Goal: Task Accomplishment & Management: Manage account settings

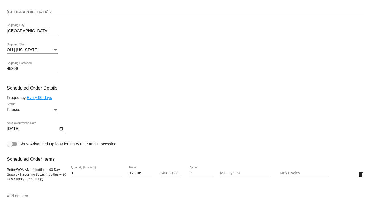
scroll to position [222, 0]
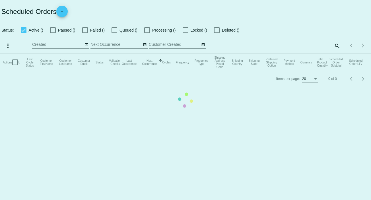
checkbox input "false"
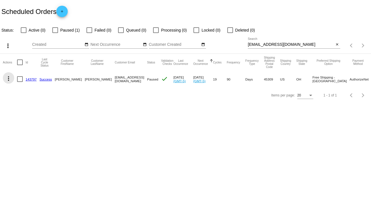
click at [8, 76] on mat-icon "more_vert" at bounding box center [8, 78] width 7 height 7
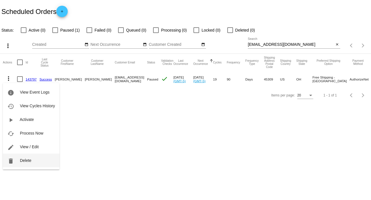
click at [28, 160] on span "Delete" at bounding box center [25, 160] width 11 height 5
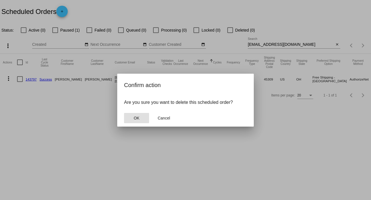
click at [137, 118] on span "OK" at bounding box center [137, 118] width 6 height 5
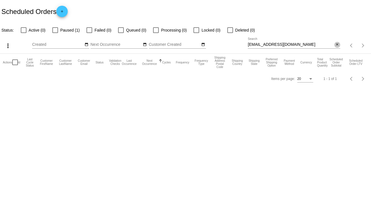
click at [337, 46] on mat-icon "close" at bounding box center [337, 44] width 4 height 5
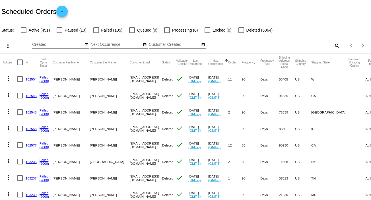
click at [333, 43] on mat-icon "search" at bounding box center [336, 45] width 7 height 9
click at [327, 44] on input "Search" at bounding box center [294, 44] width 92 height 5
paste input "[EMAIL_ADDRESS][DOMAIN_NAME]"
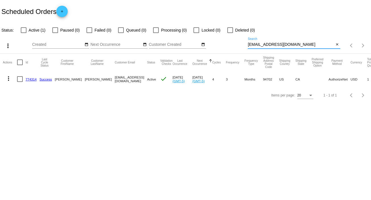
type input "[EMAIL_ADDRESS][DOMAIN_NAME]"
click at [7, 79] on mat-icon "more_vert" at bounding box center [8, 78] width 7 height 7
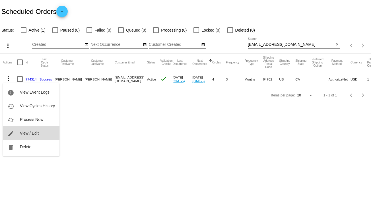
click at [40, 134] on button "edit View / Edit" at bounding box center [31, 133] width 57 height 14
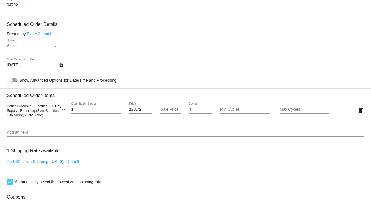
scroll to position [309, 0]
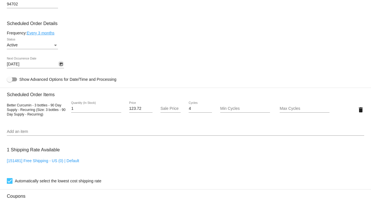
click at [61, 66] on icon "Open calendar" at bounding box center [60, 64] width 3 height 3
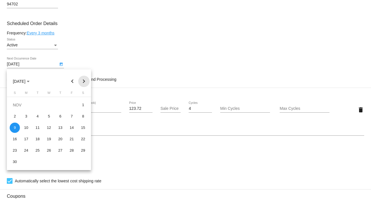
click at [84, 78] on button "Next month" at bounding box center [83, 81] width 11 height 11
click at [36, 126] on div "9" at bounding box center [37, 128] width 10 height 10
type input "[DATE]"
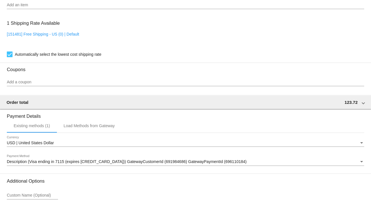
scroll to position [491, 0]
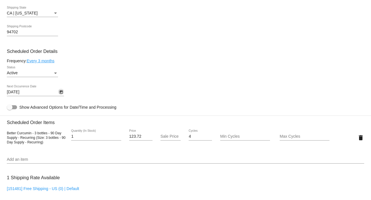
scroll to position [265, 0]
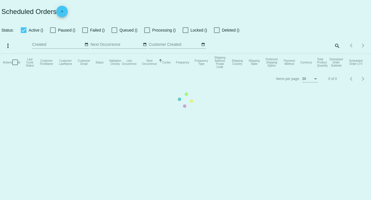
checkbox input "false"
